Goal: Task Accomplishment & Management: Use online tool/utility

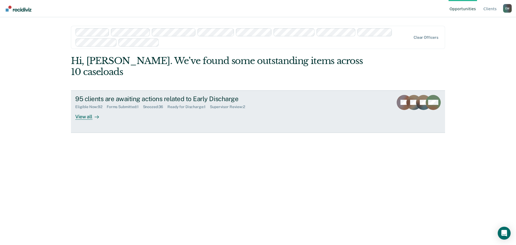
click at [85, 109] on div "View all" at bounding box center [90, 114] width 30 height 10
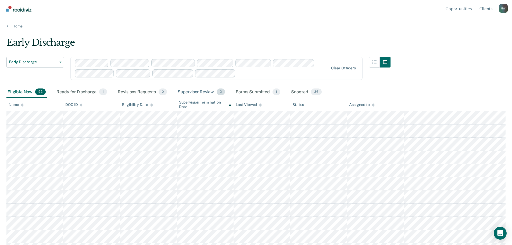
click at [203, 92] on div "Supervisor Review 2" at bounding box center [201, 92] width 50 height 12
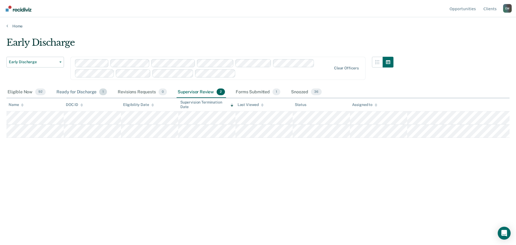
click at [68, 92] on div "Ready for Discharge 1" at bounding box center [81, 92] width 53 height 12
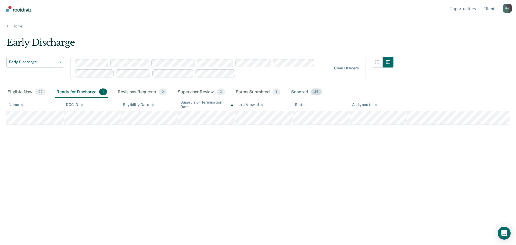
click at [297, 92] on div "Snoozed 36" at bounding box center [306, 92] width 33 height 12
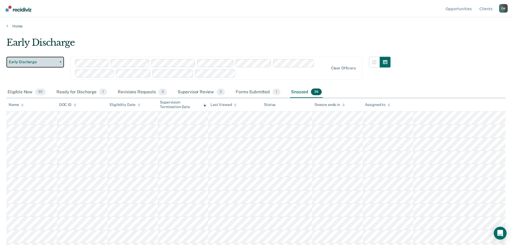
click at [53, 61] on span "Early Discharge" at bounding box center [33, 62] width 48 height 5
click at [56, 61] on span "Early Discharge" at bounding box center [33, 62] width 48 height 5
click at [199, 93] on div "Supervisor Review 2" at bounding box center [201, 92] width 50 height 12
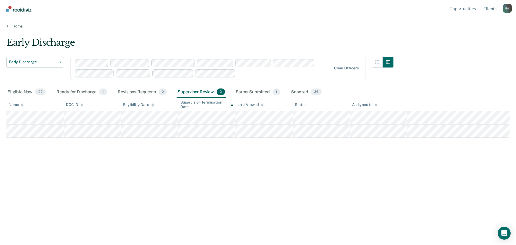
click at [17, 26] on link "Home" at bounding box center [257, 26] width 503 height 5
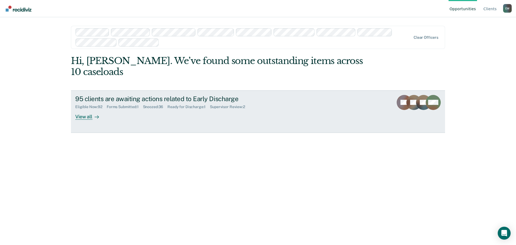
click at [86, 109] on div "View all" at bounding box center [90, 114] width 30 height 10
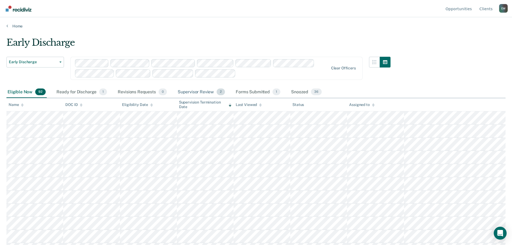
click at [202, 90] on div "Supervisor Review 2" at bounding box center [201, 92] width 50 height 12
